Goal: Task Accomplishment & Management: Use online tool/utility

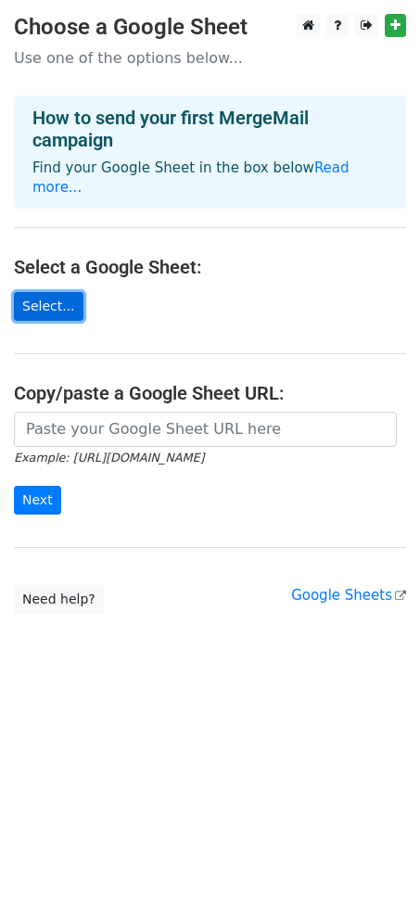
click at [62, 292] on link "Select..." at bounding box center [49, 306] width 70 height 29
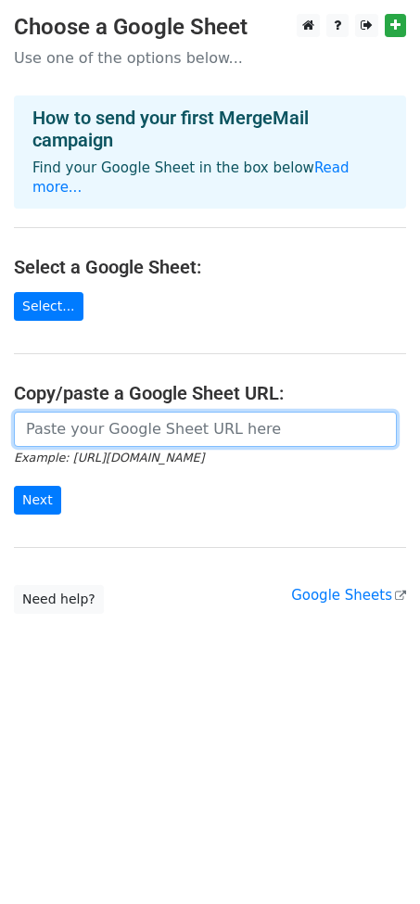
click at [129, 414] on input "url" at bounding box center [205, 429] width 383 height 35
paste input "[URL][DOMAIN_NAME]"
type input "[URL][DOMAIN_NAME]"
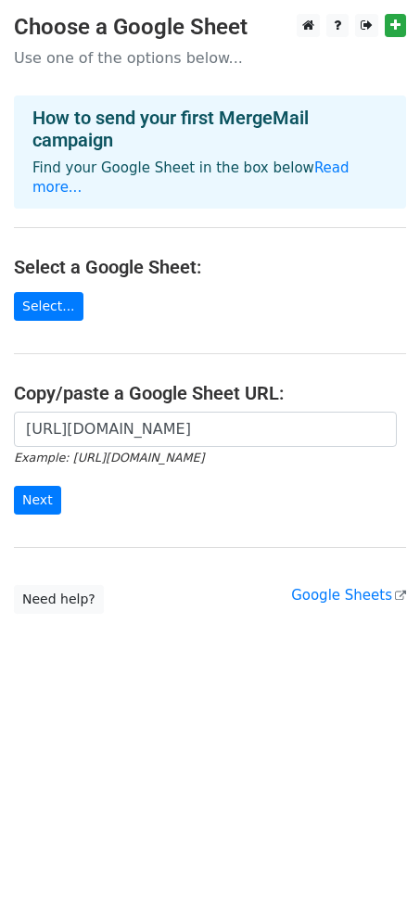
scroll to position [0, 0]
click at [33, 462] on form "https://docs.google.com/spreadsheets/d/12Zmr8AjYHXL3MokuVYgxwmaSHSJllZic/edit?g…" at bounding box center [210, 464] width 392 height 104
click at [38, 486] on input "Next" at bounding box center [37, 500] width 47 height 29
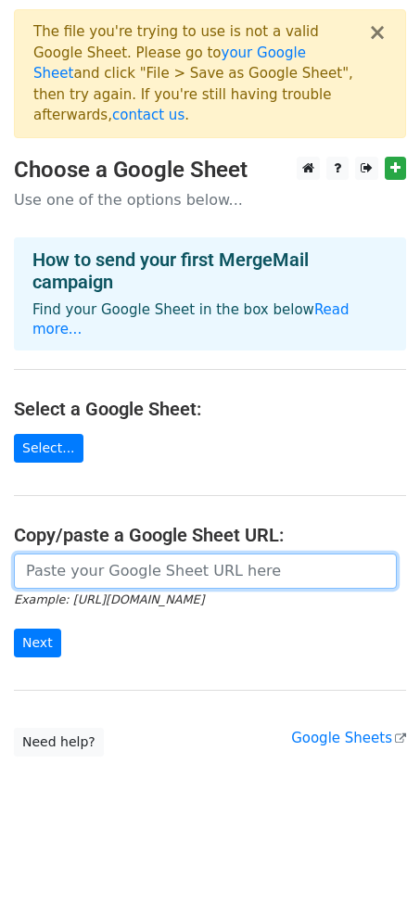
click at [90, 553] on input "url" at bounding box center [205, 570] width 383 height 35
type input "[URL][DOMAIN_NAME]"
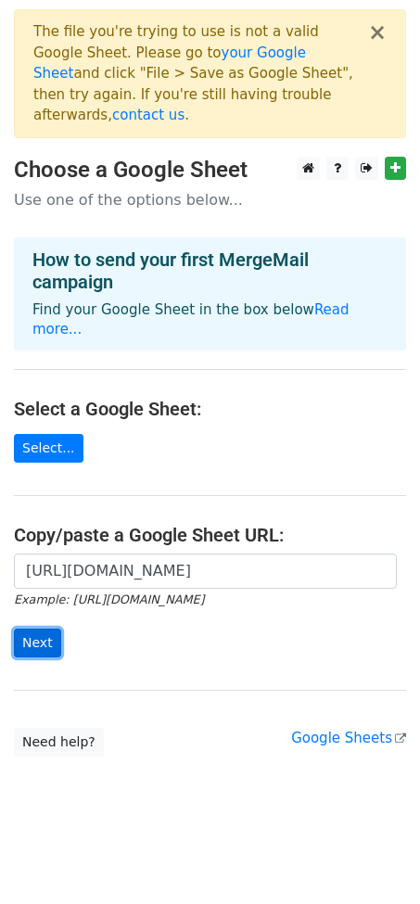
click at [35, 628] on input "Next" at bounding box center [37, 642] width 47 height 29
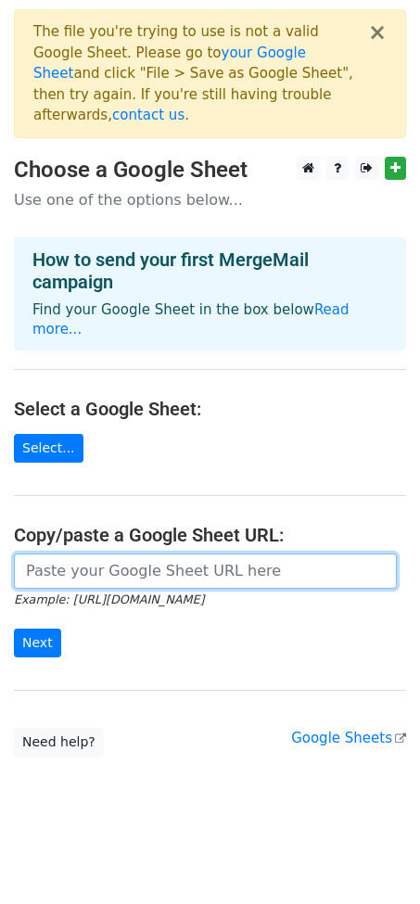
click at [202, 553] on input "url" at bounding box center [205, 570] width 383 height 35
click at [297, 553] on input "https://docs.google.com/spreadsheets/d/12Zmr8AjYHXL3MokuVYgxwmaSHSJllZic/edit?g…" at bounding box center [205, 570] width 383 height 35
type input "https://docs.google.com/spreadsheets/d/012Zmr8AjYHXL3MokuVYgxwmaSHSJllZic/edit?…"
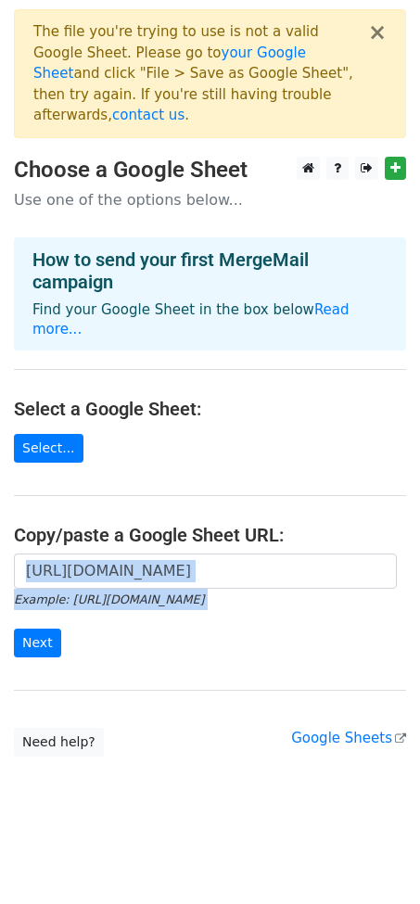
drag, startPoint x: 209, startPoint y: 614, endPoint x: 201, endPoint y: 532, distance: 82.0
click at [201, 553] on form "https://docs.google.com/spreadsheets/d/012Zmr8AjYHXL3MokuVYgxwmaSHSJllZic/edit?…" at bounding box center [210, 605] width 392 height 104
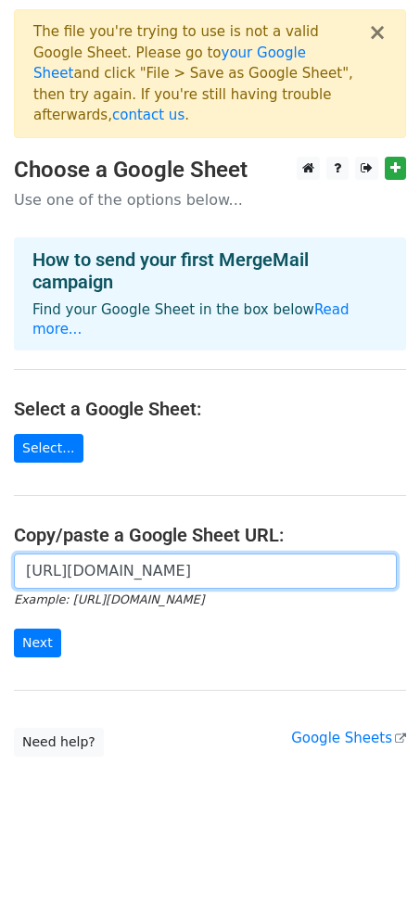
click at [201, 553] on input "https://docs.google.com/spreadsheets/d/012Zmr8AjYHXL3MokuVYgxwmaSHSJllZic/edit?…" at bounding box center [205, 570] width 383 height 35
paste input "https://docs.google.com/spreadsheets/d/12Zmr8AjYHXL3MokuVYgxwmaSHSJllZic/edit?g…"
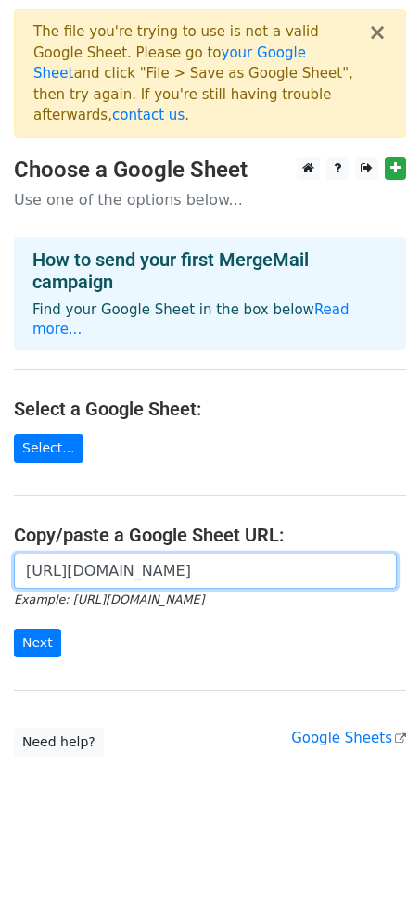
click at [247, 553] on input "https://docs.google.com/spreadsheets/d/12Zmr8AjYHXL3MokuVYgxwmaSHSJllZic/edit?g…" at bounding box center [205, 570] width 383 height 35
drag, startPoint x: 179, startPoint y: 523, endPoint x: 418, endPoint y: 521, distance: 239.1
click at [418, 553] on div "https://docs.google.com/spreadsheets/d/12Zmr8AjYHXL3MokuVYgxwmaSHSJllZic/edit?g…" at bounding box center [210, 614] width 420 height 122
type input "https://docs.google.com/spreadsheets/d/12Zmr8AjYHXL3MokuVYgxwmaSHSJllZic/edit"
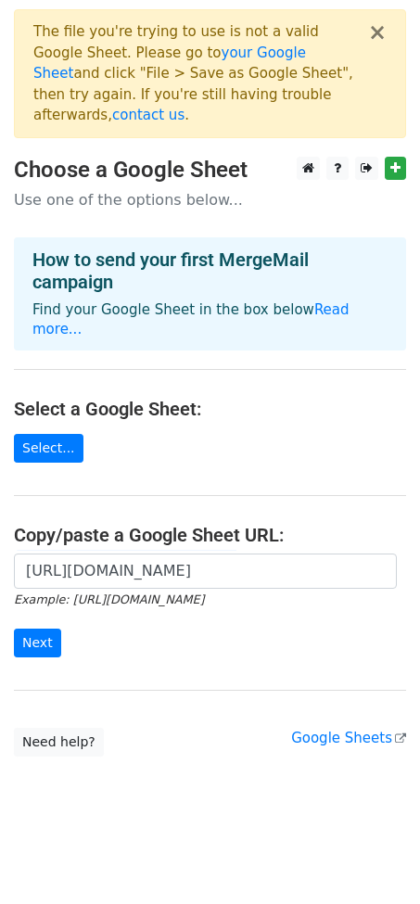
scroll to position [0, 0]
click at [222, 636] on main "× The file you're trying to use is not a valid Google Sheet. Please go to your …" at bounding box center [210, 382] width 420 height 747
click at [33, 628] on input "Next" at bounding box center [37, 642] width 47 height 29
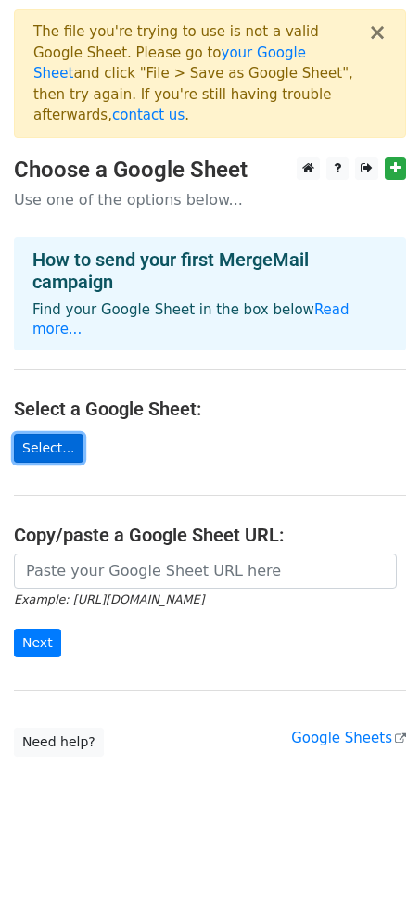
click at [61, 434] on link "Select..." at bounding box center [49, 448] width 70 height 29
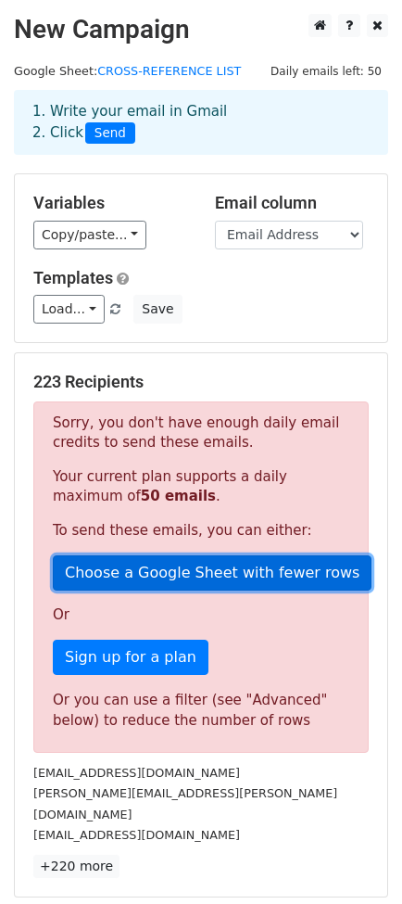
click at [189, 564] on link "Choose a Google Sheet with fewer rows" at bounding box center [212, 572] width 319 height 35
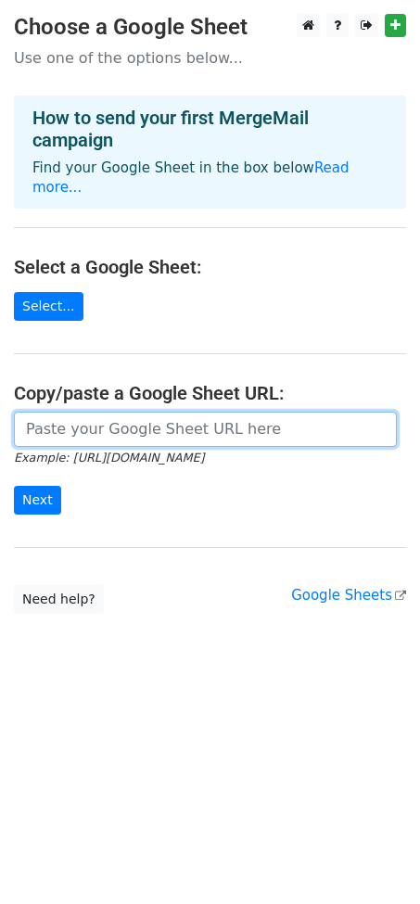
click at [160, 412] on input "url" at bounding box center [205, 429] width 383 height 35
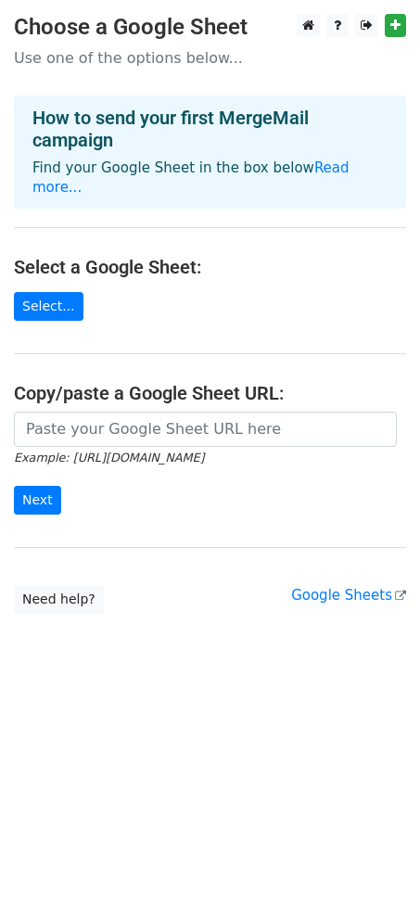
click at [303, 256] on h4 "Select a Google Sheet:" at bounding box center [210, 267] width 392 height 22
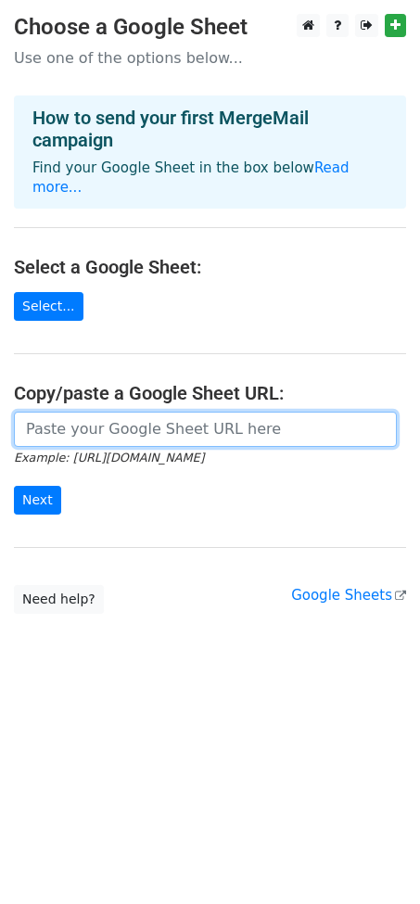
click at [159, 415] on input "url" at bounding box center [205, 429] width 383 height 35
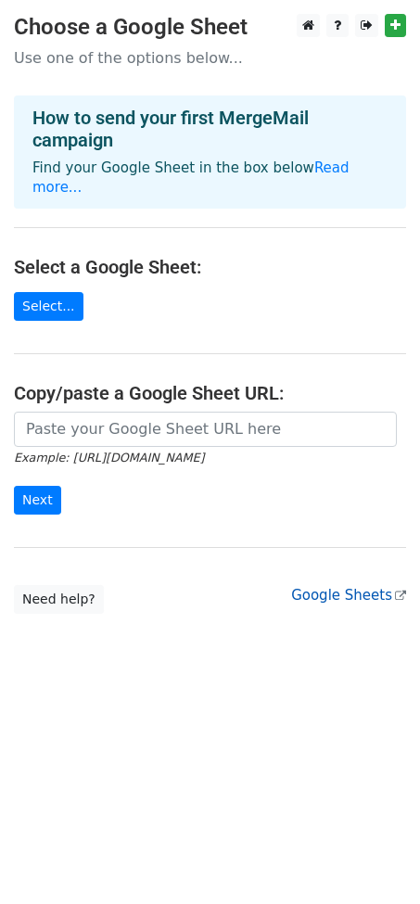
click at [392, 587] on link "Google Sheets" at bounding box center [348, 595] width 115 height 17
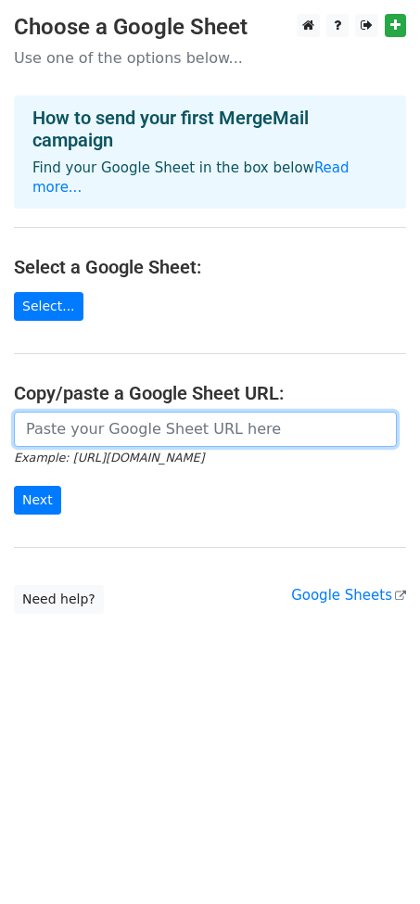
click at [120, 412] on input "url" at bounding box center [205, 429] width 383 height 35
type input "[URL][DOMAIN_NAME]"
click at [175, 412] on input "[URL][DOMAIN_NAME]" at bounding box center [205, 429] width 383 height 35
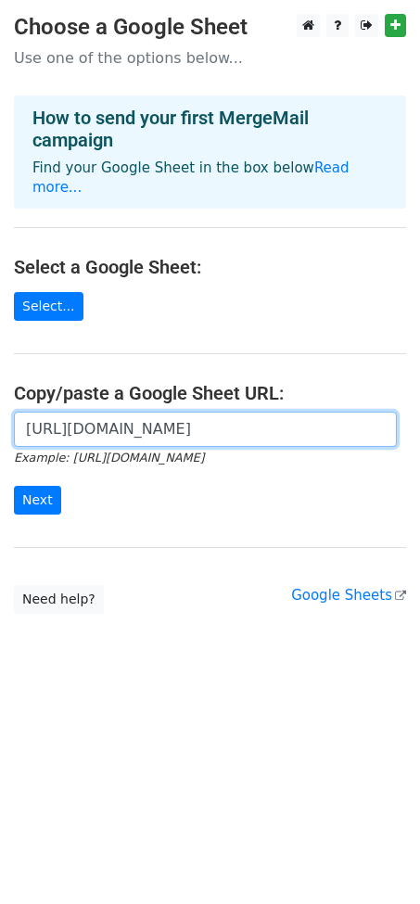
click at [175, 412] on input "[URL][DOMAIN_NAME]" at bounding box center [205, 429] width 383 height 35
paste input "[URL][DOMAIN_NAME]"
type input "[URL][DOMAIN_NAME]"
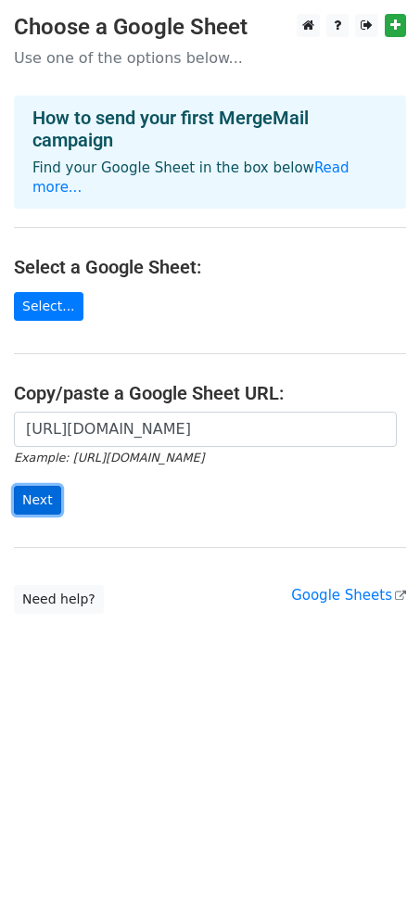
click at [41, 486] on input "Next" at bounding box center [37, 500] width 47 height 29
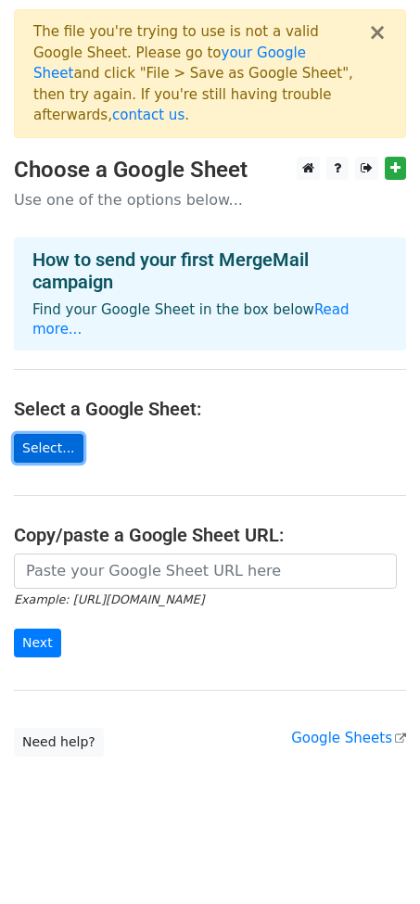
click at [57, 434] on link "Select..." at bounding box center [49, 448] width 70 height 29
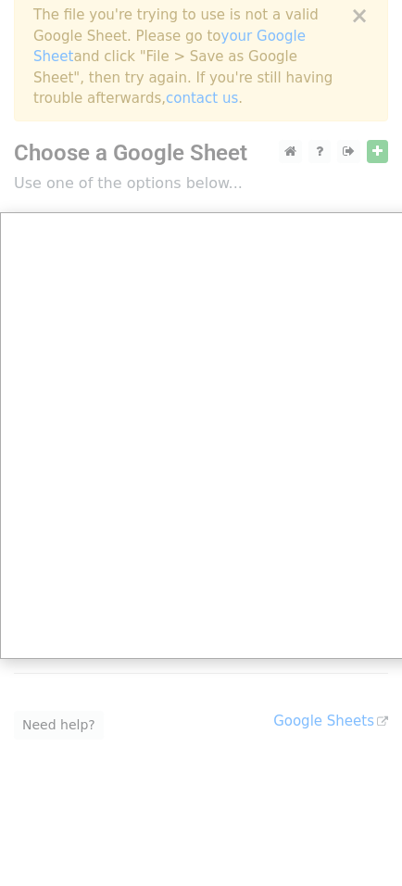
scroll to position [18, 0]
click at [285, 168] on div at bounding box center [210, 434] width 420 height 904
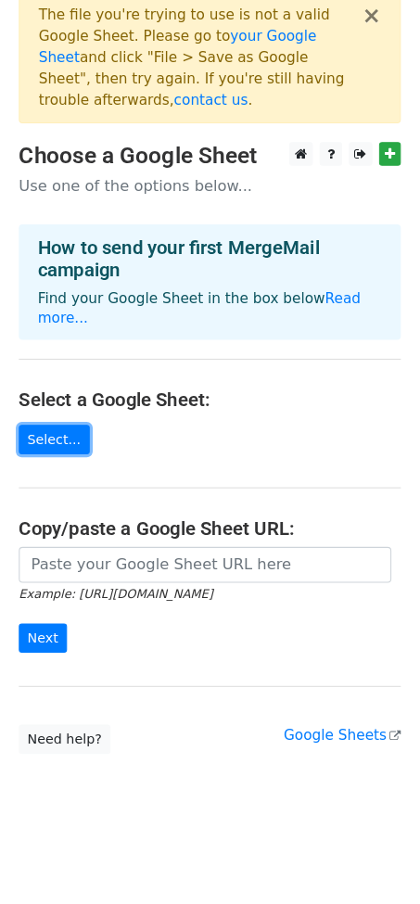
scroll to position [0, 0]
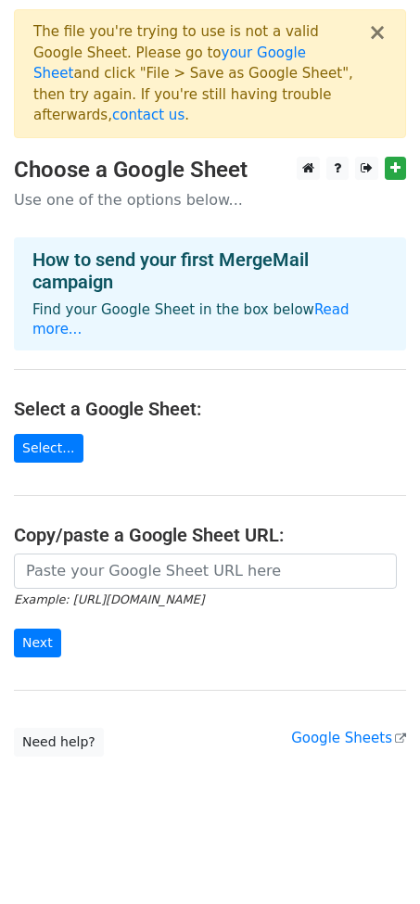
click at [270, 418] on main "× The file you're trying to use is not a valid Google Sheet. Please go to your …" at bounding box center [210, 382] width 420 height 747
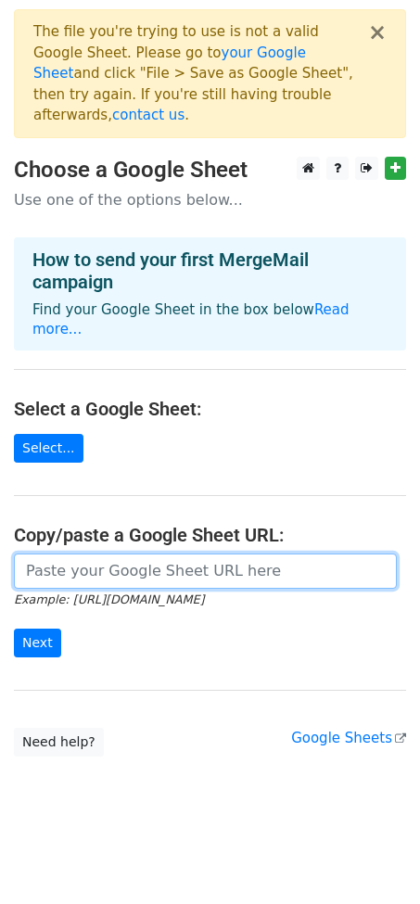
click at [187, 553] on input "url" at bounding box center [205, 570] width 383 height 35
type input "https://docs.google.com/spreadsheets/d/12Zmr8AjYHXL3MokuVYgxwmaSHSJllZic/edit?g…"
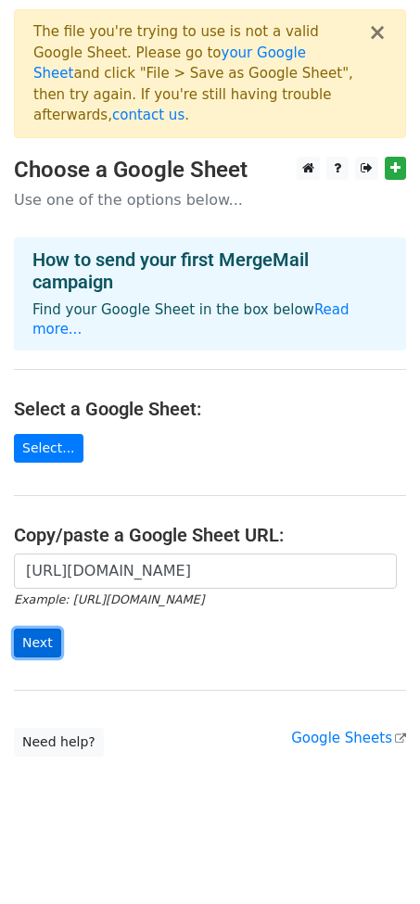
click at [47, 628] on input "Next" at bounding box center [37, 642] width 47 height 29
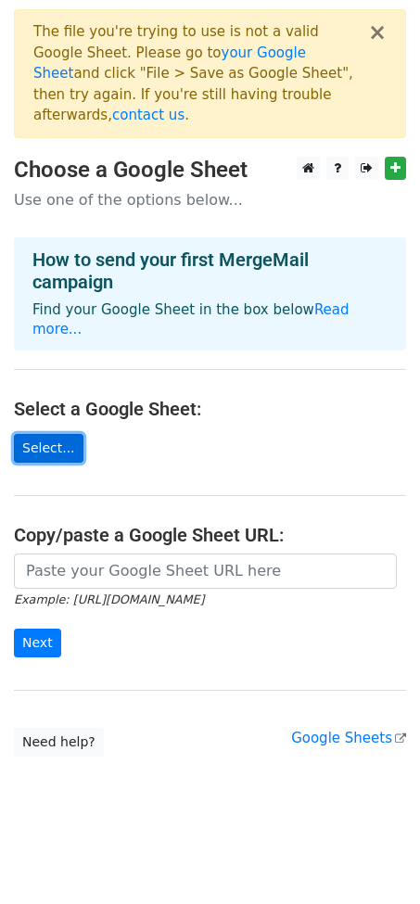
click at [57, 434] on link "Select..." at bounding box center [49, 448] width 70 height 29
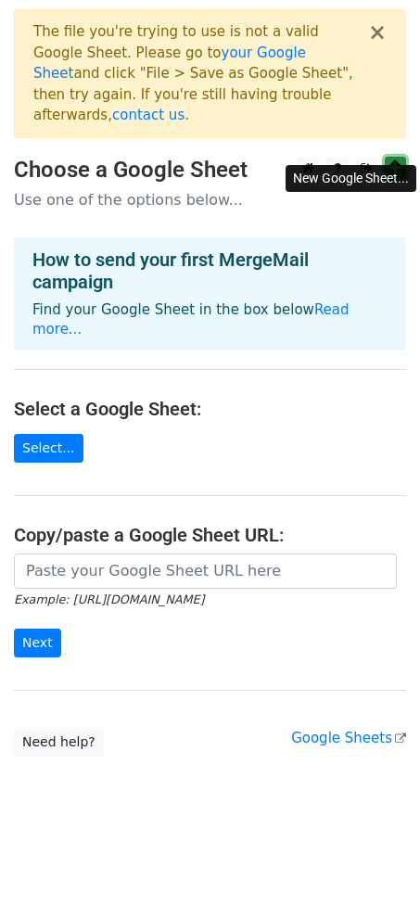
click at [395, 161] on icon at bounding box center [395, 167] width 10 height 13
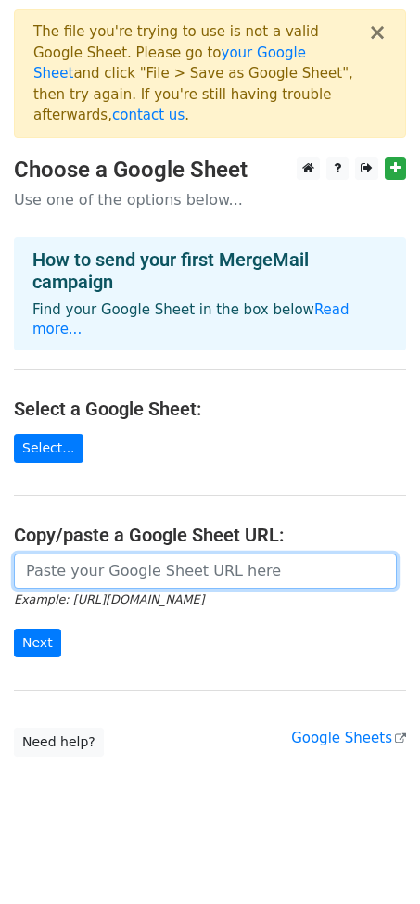
click at [191, 553] on input "url" at bounding box center [205, 570] width 383 height 35
paste input "https://docs.google.com/spreadsheets/d/12Zmr8AjYHXL3MokuVYgxwmaSHSJllZic/edit?g…"
click at [170, 553] on input "https://docs.google.com/spreadsheets/d/12Zmr8AjYHXL3MokuVYgxwmaSHSJllZic/edit?g…" at bounding box center [205, 570] width 383 height 35
drag, startPoint x: 170, startPoint y: 530, endPoint x: 418, endPoint y: 503, distance: 249.8
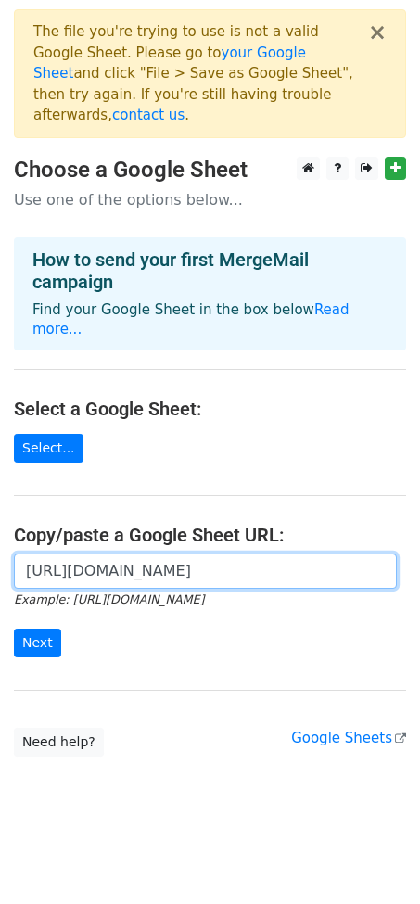
click at [418, 503] on main "× The file you're trying to use is not a valid Google Sheet. Please go to your …" at bounding box center [210, 382] width 420 height 747
type input "https://docs.google.com/spreadsheets/d/12Zmr8AjYHXL3MokuVYgxwmaSHSJllZic/edit"
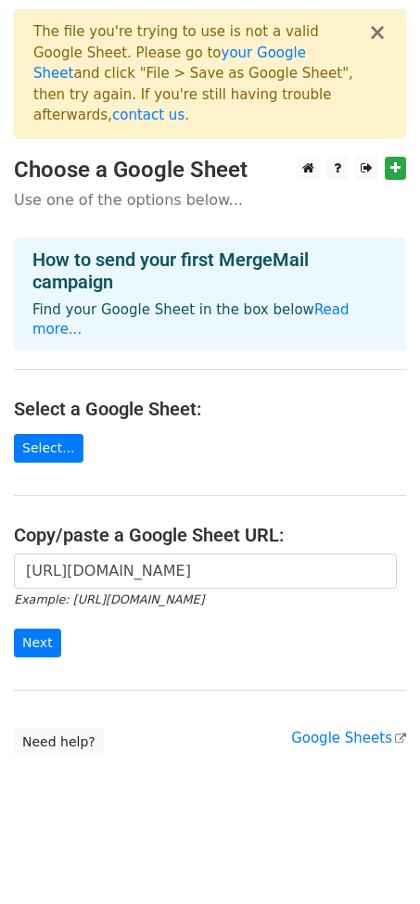
scroll to position [0, 0]
click at [281, 465] on main "× The file you're trying to use is not a valid Google Sheet. Please go to your …" at bounding box center [210, 382] width 420 height 747
click at [42, 628] on input "Next" at bounding box center [37, 642] width 47 height 29
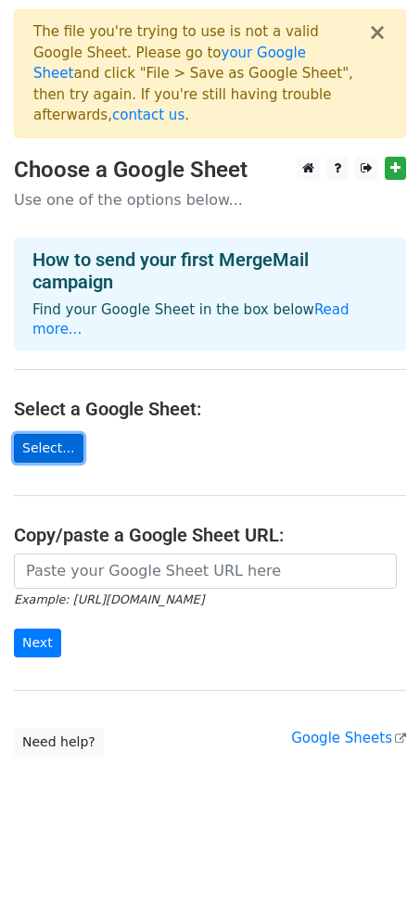
click at [61, 434] on link "Select..." at bounding box center [49, 448] width 70 height 29
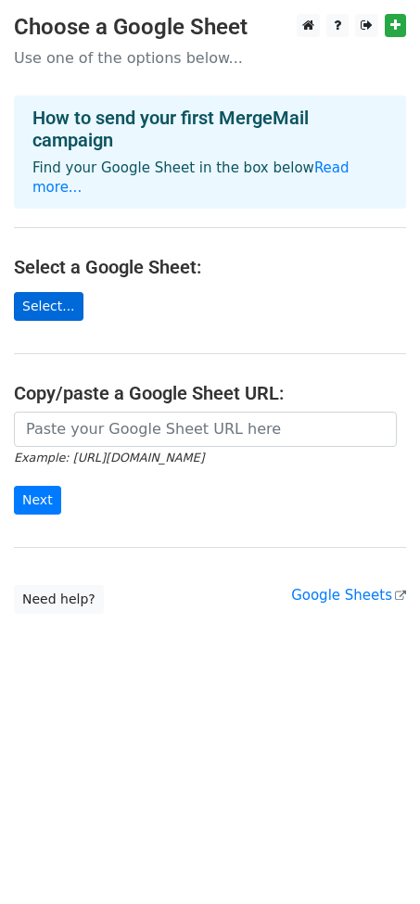
drag, startPoint x: 46, startPoint y: 269, endPoint x: 51, endPoint y: 287, distance: 19.1
click at [51, 287] on main "Choose a Google Sheet Use one of the options below... How to send your first Me…" at bounding box center [210, 314] width 420 height 600
click at [51, 292] on link "Select..." at bounding box center [49, 306] width 70 height 29
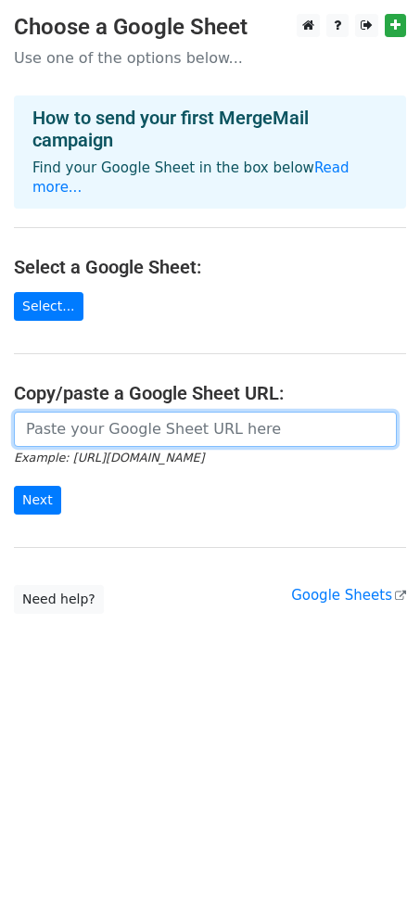
click at [147, 418] on input "url" at bounding box center [205, 429] width 383 height 35
paste input "https://docs.google.com/spreadsheets/d/12Zmr8AjYHXL3MokuVYgxwmaSHSJllZic/edit"
type input "https://docs.google.com/spreadsheets/d/12Zmr8AjYHXL3MokuVYgxwmaSHSJllZic/edit"
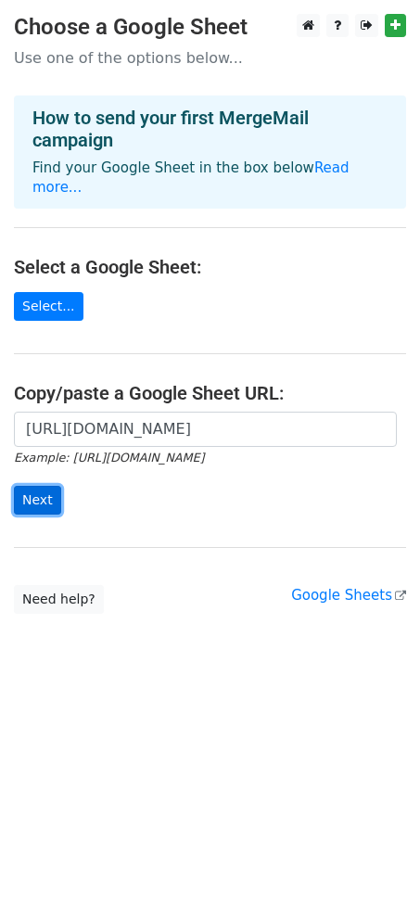
scroll to position [0, 0]
click at [38, 486] on input "Next" at bounding box center [37, 500] width 47 height 29
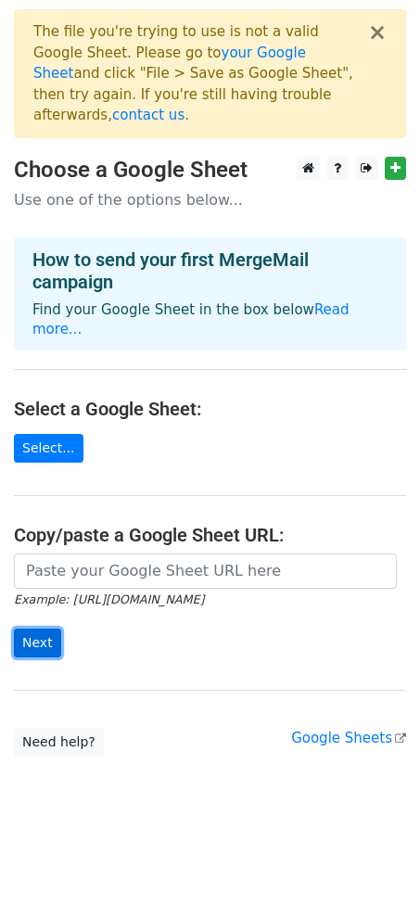
click at [52, 628] on input "Next" at bounding box center [37, 642] width 47 height 29
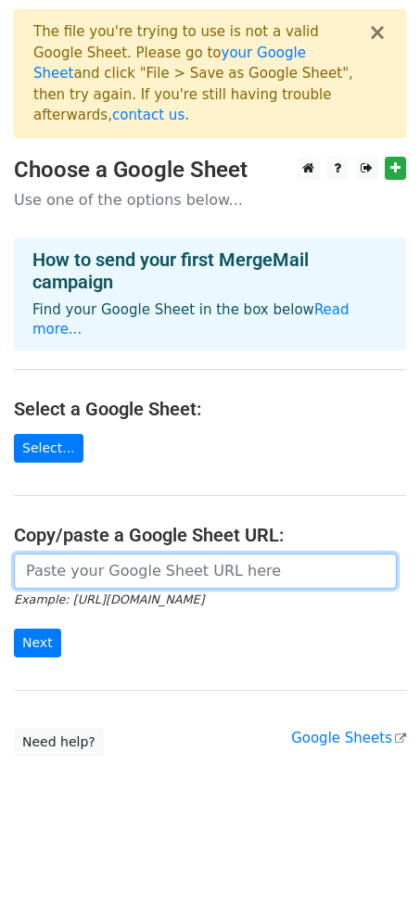
click at [107, 553] on input "url" at bounding box center [205, 570] width 383 height 35
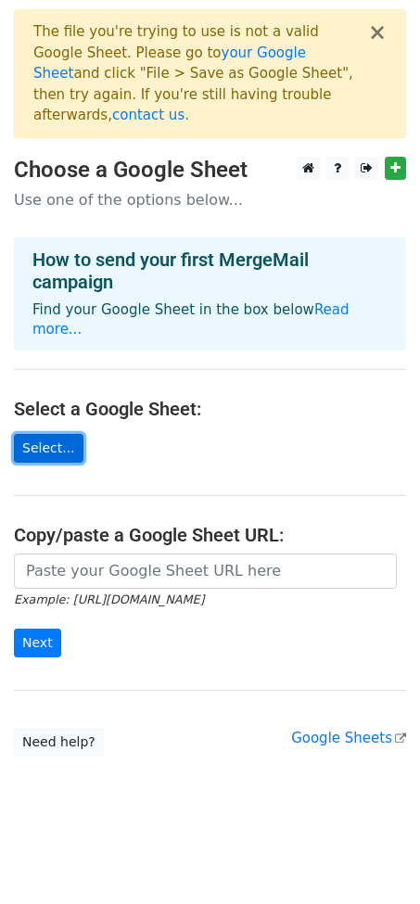
click at [44, 434] on link "Select..." at bounding box center [49, 448] width 70 height 29
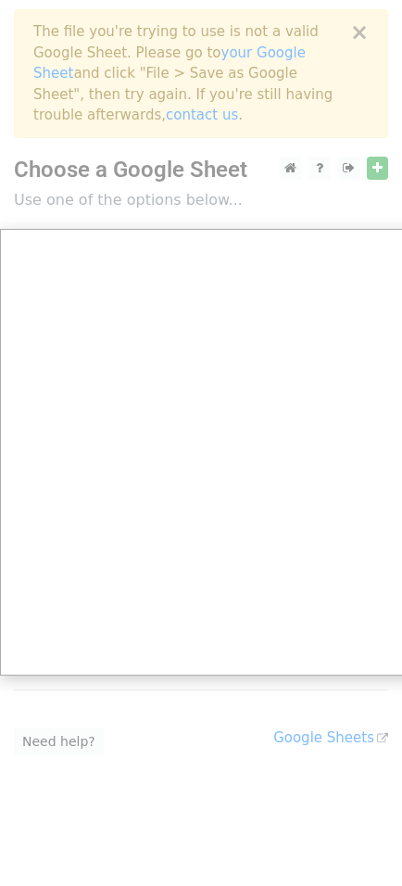
click at [311, 202] on div at bounding box center [210, 452] width 420 height 904
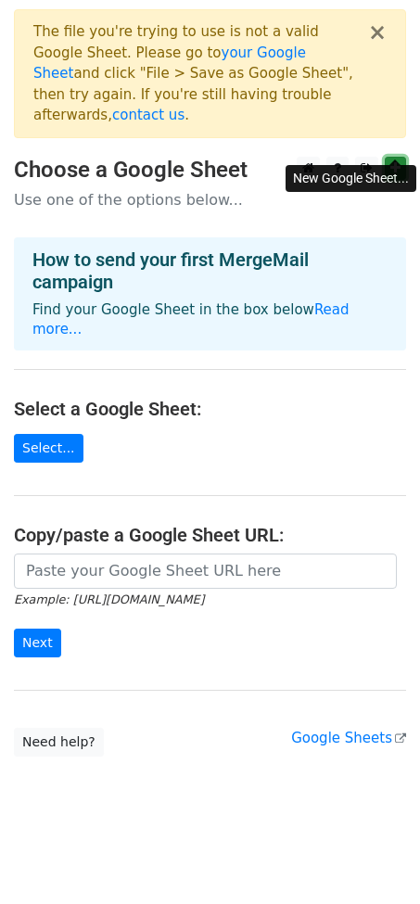
click at [393, 161] on icon at bounding box center [395, 167] width 10 height 13
click at [398, 157] on link at bounding box center [395, 168] width 21 height 23
click at [389, 157] on link at bounding box center [395, 168] width 21 height 23
click at [399, 161] on icon at bounding box center [395, 167] width 10 height 13
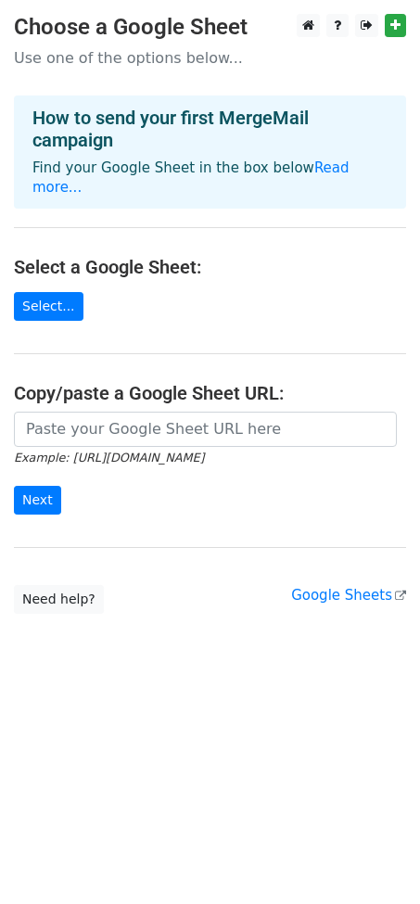
click at [54, 268] on main "Choose a Google Sheet Use one of the options below... How to send your first Me…" at bounding box center [210, 314] width 420 height 600
click at [56, 292] on link "Select..." at bounding box center [49, 306] width 70 height 29
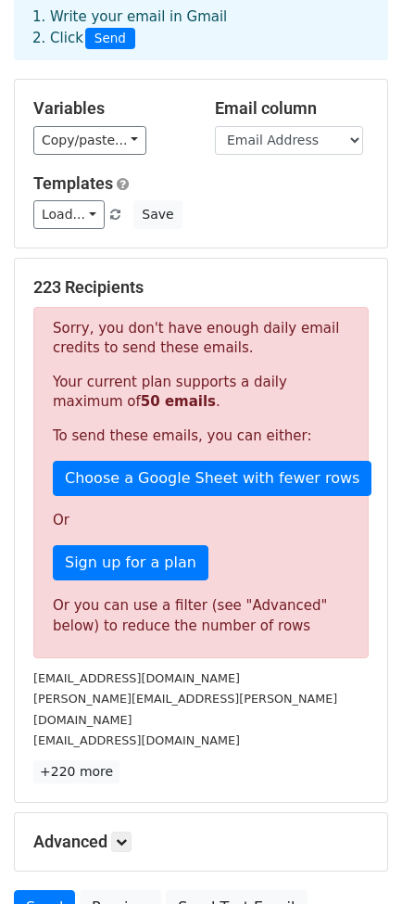
scroll to position [252, 0]
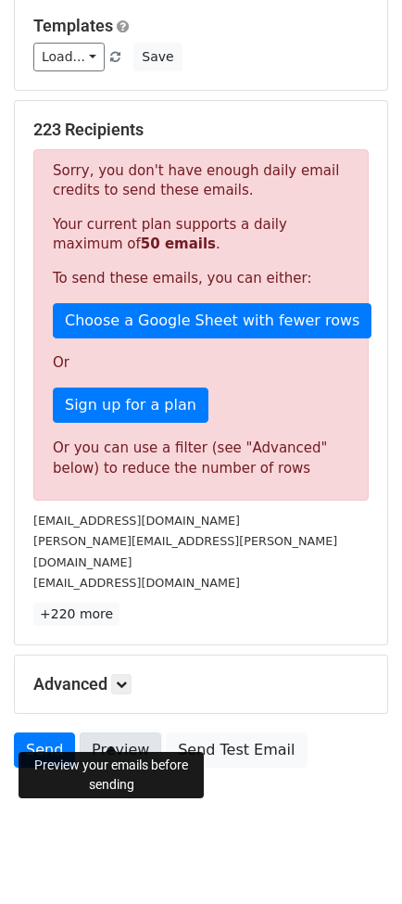
click at [113, 732] on link "Preview" at bounding box center [121, 749] width 82 height 35
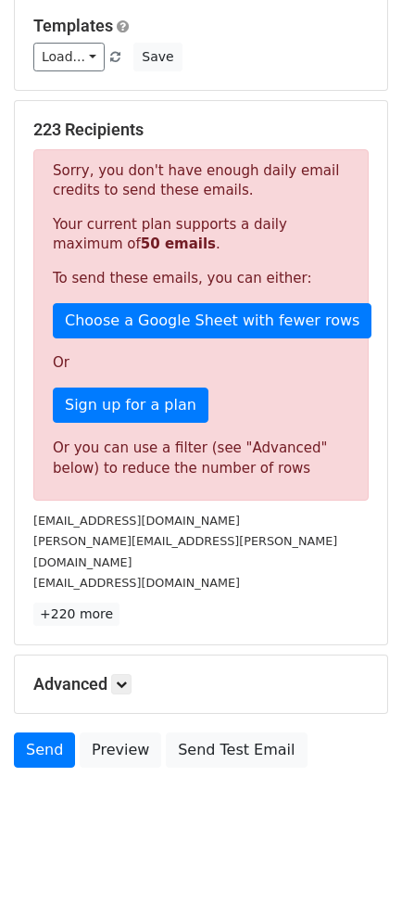
scroll to position [0, 0]
